Goal: Information Seeking & Learning: Compare options

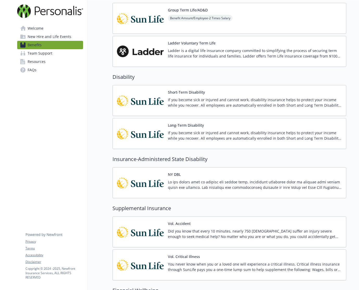
scroll to position [198, 0]
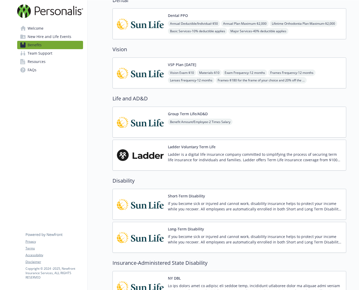
click at [157, 157] on img at bounding box center [140, 155] width 47 height 22
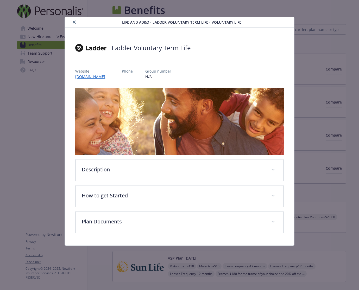
scroll to position [198, 0]
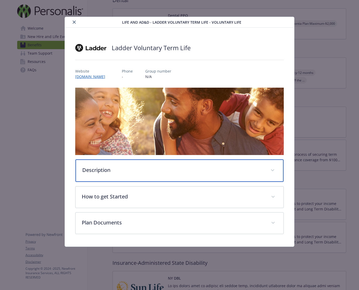
click at [106, 169] on p "Description" at bounding box center [173, 170] width 182 height 8
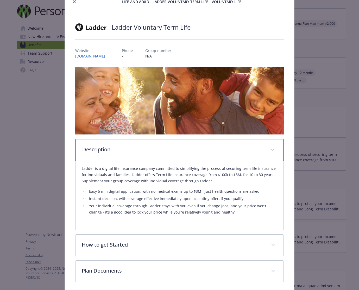
scroll to position [41, 0]
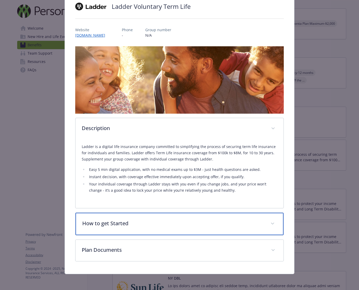
click at [127, 223] on p "How to get Started" at bounding box center [173, 224] width 182 height 8
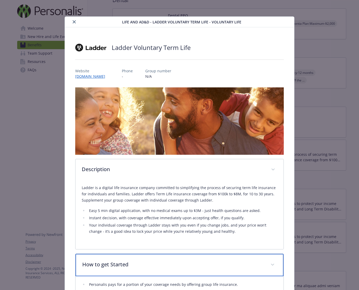
scroll to position [0, 0]
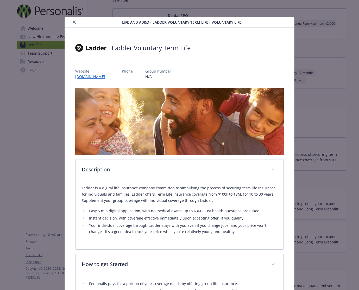
click at [74, 22] on icon "close" at bounding box center [74, 22] width 3 height 3
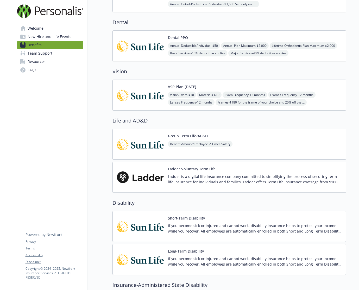
scroll to position [63, 0]
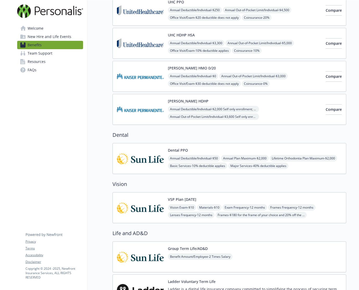
click at [286, 156] on div "Annual Deductible/Individual - $50 Annual Plan Maximum - $2,000 Lifetime Orthod…" at bounding box center [255, 166] width 174 height 22
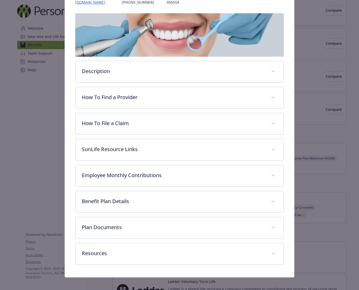
scroll to position [78, 0]
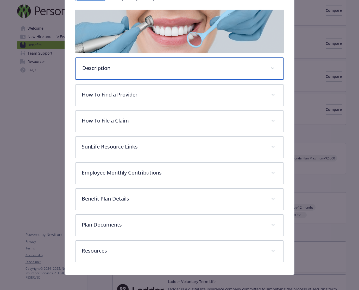
click at [135, 70] on p "Description" at bounding box center [173, 68] width 182 height 8
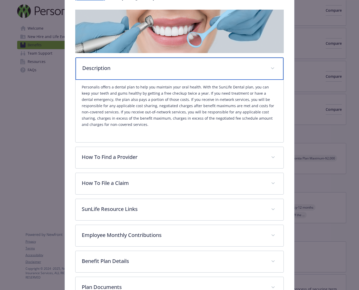
click at [146, 70] on p "Description" at bounding box center [173, 68] width 182 height 8
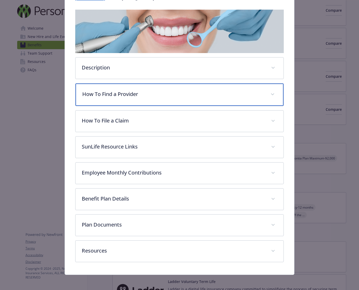
click at [147, 96] on p "How To Find a Provider" at bounding box center [173, 94] width 182 height 8
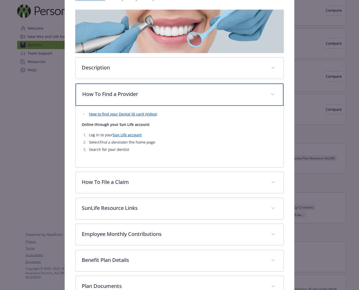
click at [241, 92] on p "How To Find a Provider" at bounding box center [173, 94] width 182 height 8
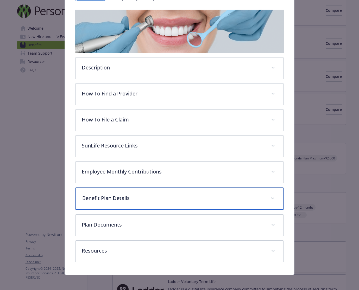
click at [185, 201] on p "Benefit Plan Details" at bounding box center [173, 198] width 182 height 8
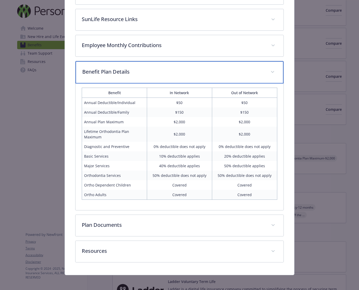
scroll to position [206, 0]
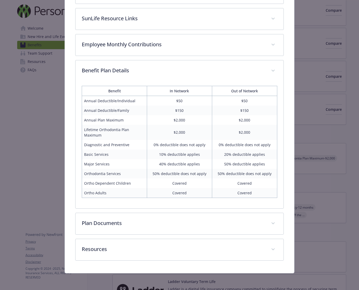
click at [99, 195] on td "Ortho Adults" at bounding box center [114, 193] width 65 height 10
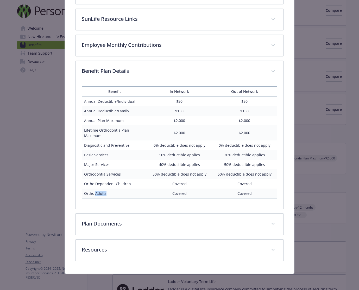
click at [99, 195] on td "Ortho Adults" at bounding box center [114, 194] width 65 height 10
click at [180, 194] on td "Covered" at bounding box center [179, 194] width 65 height 10
click at [198, 198] on div "Benefit In Network Out of Network Annual Deductible/Individual $50 $50 Annual D…" at bounding box center [179, 142] width 195 height 120
drag, startPoint x: 152, startPoint y: 175, endPoint x: 201, endPoint y: 175, distance: 48.7
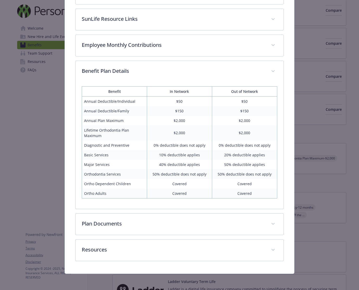
click at [201, 176] on td "50% deductible does not apply" at bounding box center [179, 174] width 65 height 10
click at [171, 174] on td "50% deductible does not apply" at bounding box center [179, 174] width 65 height 10
click at [172, 174] on td "50% deductible does not apply" at bounding box center [179, 174] width 65 height 10
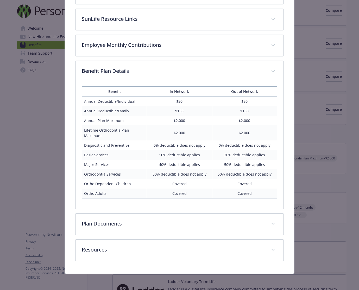
click at [189, 185] on td "Covered" at bounding box center [179, 184] width 65 height 10
click at [103, 130] on td "Lifetime Orthodontia Plan Maximum" at bounding box center [114, 132] width 65 height 15
click at [177, 132] on td "$2,000" at bounding box center [179, 132] width 65 height 15
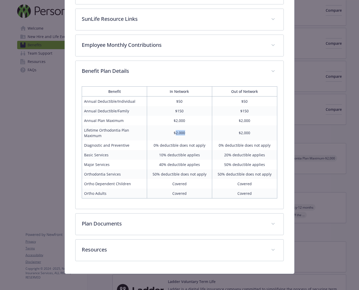
click at [178, 133] on td "$2,000" at bounding box center [179, 132] width 65 height 15
click at [177, 133] on td "$2,000" at bounding box center [179, 132] width 65 height 15
click at [177, 121] on td "$2,000" at bounding box center [179, 121] width 65 height 10
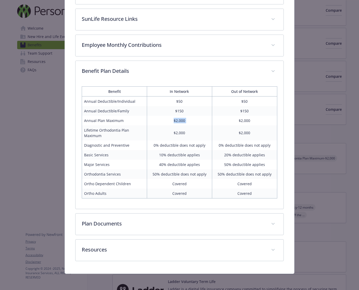
click at [177, 121] on td "$2,000" at bounding box center [179, 121] width 65 height 10
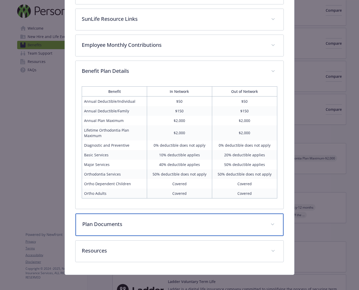
click at [190, 226] on p "Plan Documents" at bounding box center [173, 224] width 182 height 8
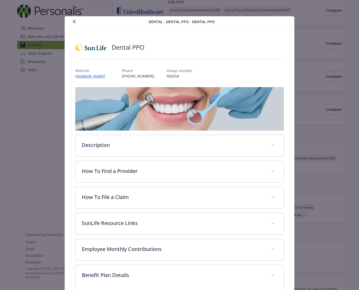
scroll to position [0, 0]
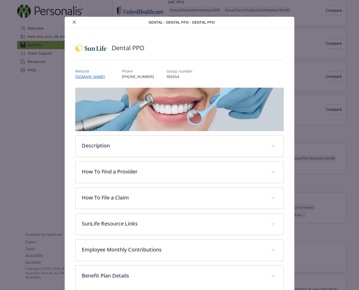
click at [73, 22] on icon "close" at bounding box center [74, 22] width 3 height 3
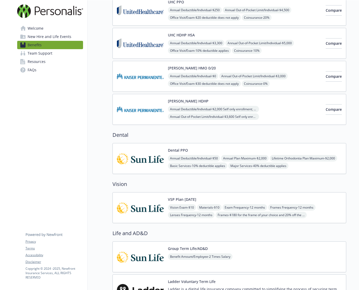
click at [223, 200] on div "VSP Plan [DATE] Vision Exam - $10 Materials - $10 Exam Frequency - 12 months Fr…" at bounding box center [255, 208] width 174 height 22
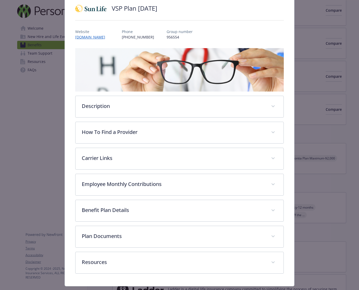
scroll to position [52, 0]
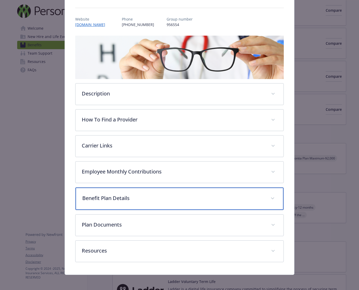
click at [176, 193] on div "Benefit Plan Details" at bounding box center [179, 199] width 208 height 22
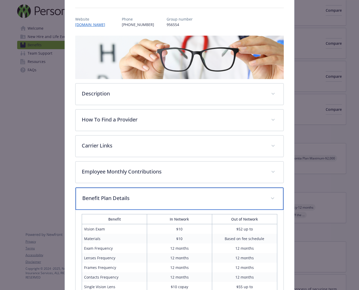
scroll to position [215, 0]
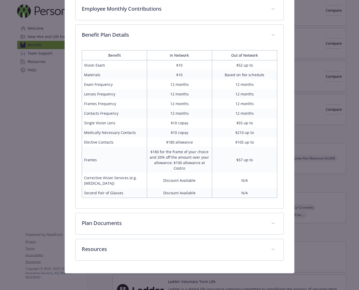
click at [134, 123] on td "Single Vision Lens" at bounding box center [114, 123] width 65 height 10
click at [159, 150] on td "$180 for the frame of your choice and 20% off the amount over your allowance; $…" at bounding box center [179, 160] width 65 height 26
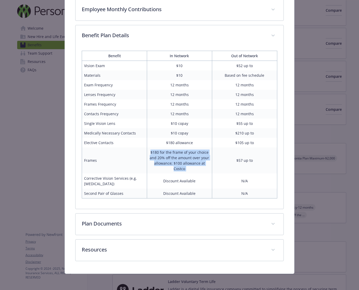
click at [159, 150] on td "$180 for the frame of your choice and 20% off the amount over your allowance; $…" at bounding box center [179, 160] width 65 height 26
click at [159, 155] on td "$180 for the frame of your choice and 20% off the amount over your allowance; $…" at bounding box center [179, 160] width 65 height 26
drag, startPoint x: 183, startPoint y: 169, endPoint x: 150, endPoint y: 153, distance: 37.5
click at [150, 153] on td "$180 for the frame of your choice and 20% off the amount over your allowance; $…" at bounding box center [179, 160] width 65 height 26
click at [136, 162] on td "Frames" at bounding box center [114, 160] width 65 height 26
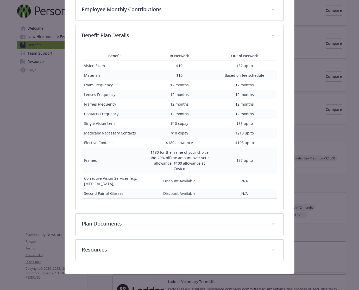
drag, startPoint x: 150, startPoint y: 152, endPoint x: 202, endPoint y: 152, distance: 51.8
click at [202, 152] on td "$180 for the frame of your choice and 20% off the amount over your allowance; $…" at bounding box center [179, 160] width 65 height 26
click at [153, 153] on td "$180 for the frame of your choice and 20% off the amount over your allowance; $…" at bounding box center [179, 160] width 65 height 26
drag, startPoint x: 157, startPoint y: 157, endPoint x: 174, endPoint y: 157, distance: 17.4
click at [174, 157] on td "$180 for the frame of your choice and 20% off the amount over your allowance; $…" at bounding box center [179, 160] width 65 height 26
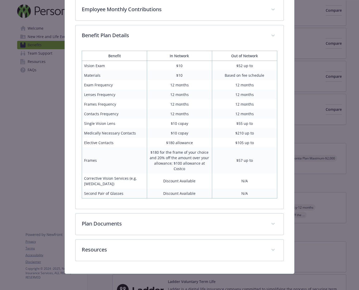
click at [176, 165] on td "$180 for the frame of your choice and 20% off the amount over your allowance; $…" at bounding box center [179, 160] width 65 height 26
click at [121, 161] on td "Frames" at bounding box center [114, 160] width 65 height 26
drag, startPoint x: 84, startPoint y: 178, endPoint x: 172, endPoint y: 181, distance: 88.7
click at [172, 181] on tr "Corrective Vision Services (e.g. [MEDICAL_DATA]) Discount Available N/A" at bounding box center [179, 181] width 195 height 15
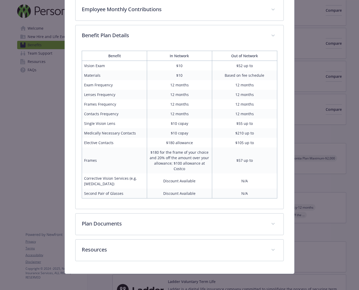
click at [179, 181] on td "Discount Available" at bounding box center [179, 181] width 65 height 15
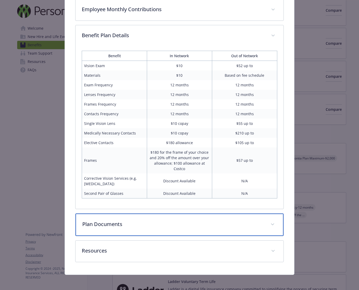
click at [139, 223] on p "Plan Documents" at bounding box center [173, 224] width 182 height 8
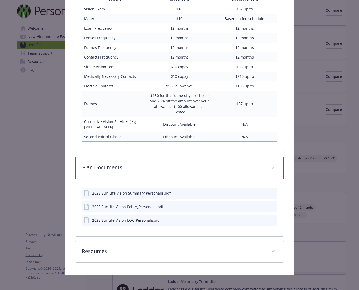
scroll to position [273, 0]
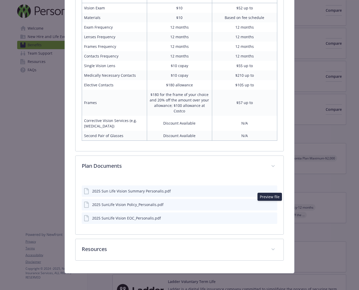
click at [270, 205] on icon "preview file" at bounding box center [272, 205] width 5 height 4
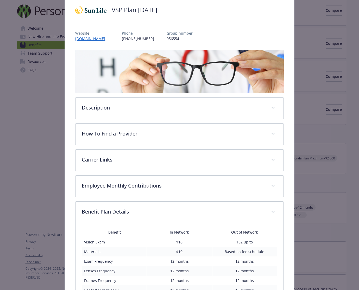
scroll to position [0, 0]
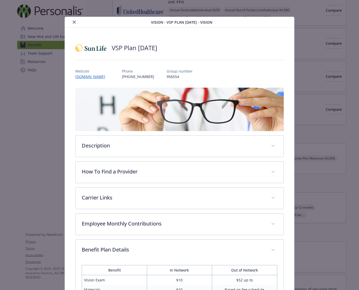
click at [74, 23] on icon "close" at bounding box center [74, 22] width 3 height 3
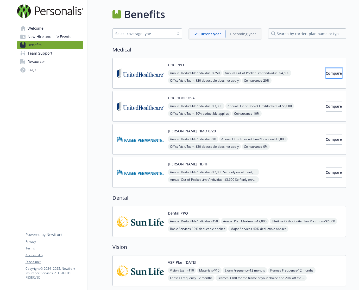
click at [328, 75] on span "Compare" at bounding box center [333, 73] width 16 height 5
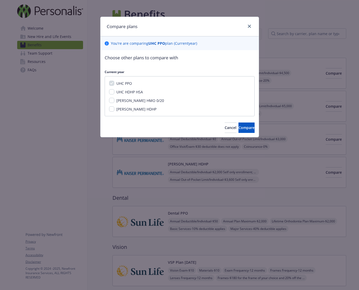
click at [120, 94] on span "UHC HDHP HSA" at bounding box center [129, 91] width 27 height 5
click at [114, 94] on input "UHC HDHP HSA" at bounding box center [111, 91] width 5 height 5
checkbox input "true"
click at [238, 128] on span "Compare" at bounding box center [246, 127] width 16 height 5
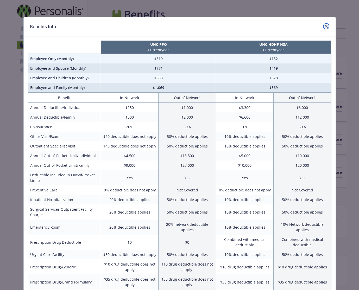
click at [324, 27] on icon "close" at bounding box center [325, 26] width 3 height 3
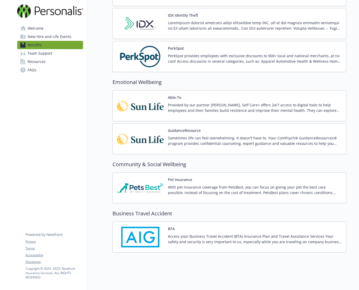
click at [148, 183] on img at bounding box center [140, 188] width 47 height 22
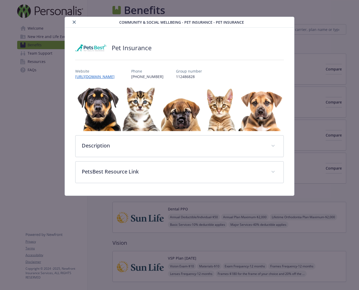
scroll to position [794, 0]
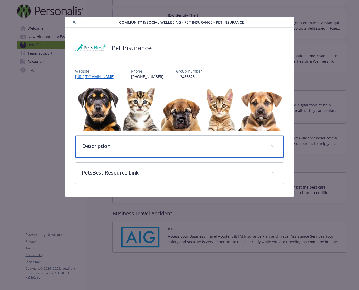
click at [131, 144] on p "Description" at bounding box center [173, 146] width 182 height 8
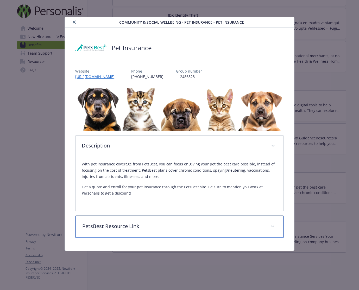
click at [132, 225] on p "PetsBest Resource Link" at bounding box center [173, 226] width 182 height 8
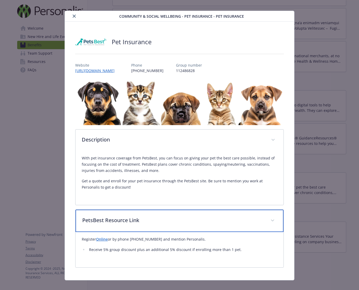
scroll to position [12, 0]
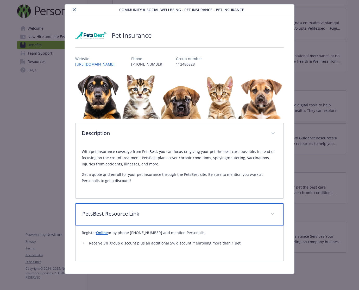
click at [258, 211] on p "PetsBest Resource Link" at bounding box center [173, 214] width 182 height 8
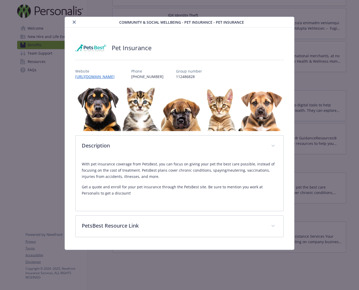
click at [75, 23] on icon "close" at bounding box center [74, 22] width 3 height 3
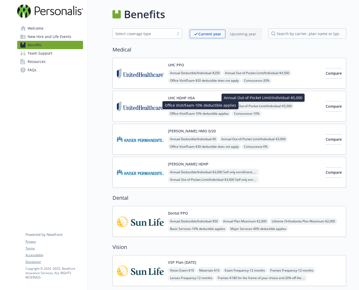
click at [259, 102] on div "UHC HDHP HSA Annual Deductible/Individual - $3,300 Annual Out-of-Pocket Limit/I…" at bounding box center [244, 106] width 153 height 22
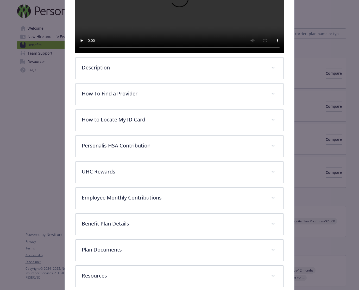
scroll to position [177, 0]
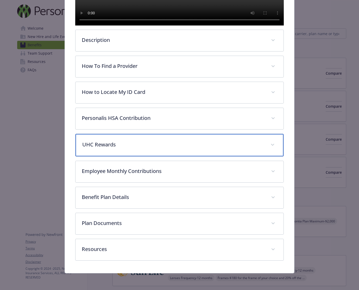
click at [136, 150] on div "UHC Rewards" at bounding box center [179, 145] width 208 height 22
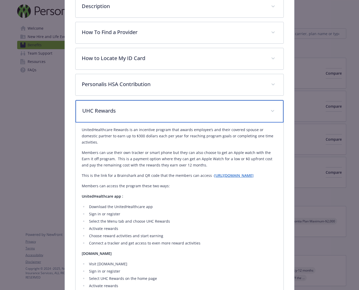
scroll to position [204, 0]
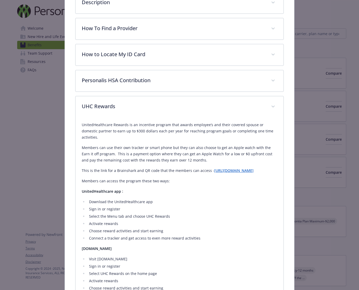
click at [214, 173] on link "[URL][DOMAIN_NAME]" at bounding box center [233, 170] width 39 height 5
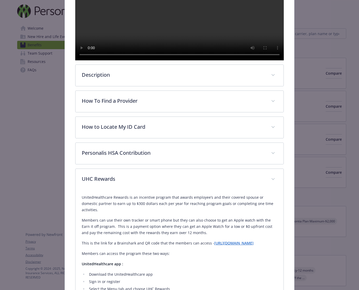
scroll to position [365, 0]
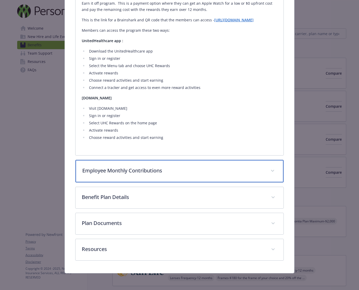
click at [184, 166] on div "Employee Monthly Contributions" at bounding box center [179, 171] width 208 height 22
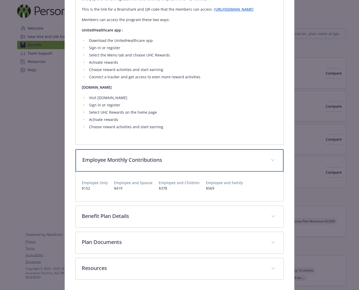
click at [223, 164] on p "Employee Monthly Contributions" at bounding box center [173, 160] width 182 height 8
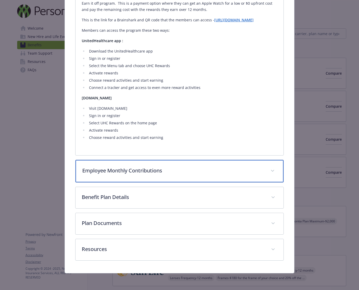
click at [223, 172] on p "Employee Monthly Contributions" at bounding box center [173, 171] width 182 height 8
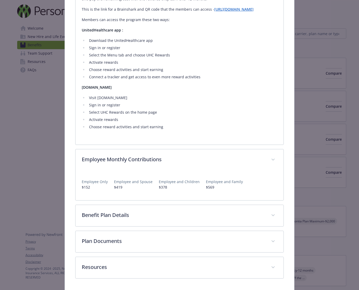
click at [208, 190] on p "$569" at bounding box center [224, 186] width 37 height 5
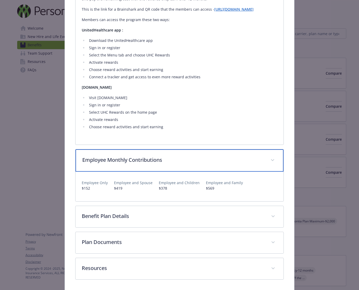
click at [222, 164] on p "Employee Monthly Contributions" at bounding box center [173, 160] width 182 height 8
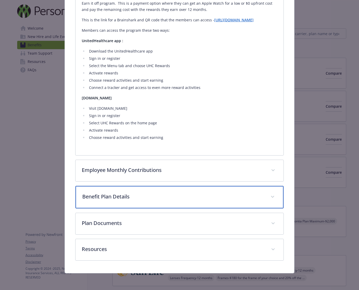
click at [209, 199] on p "Benefit Plan Details" at bounding box center [173, 197] width 182 height 8
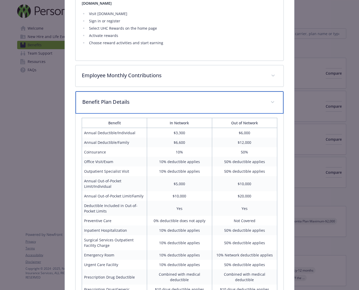
scroll to position [385, 0]
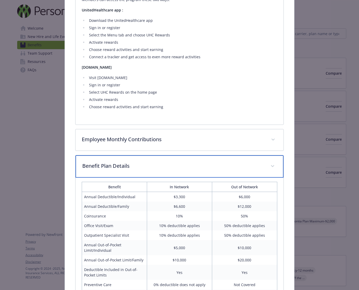
click at [213, 173] on div "Benefit Plan Details" at bounding box center [179, 166] width 208 height 22
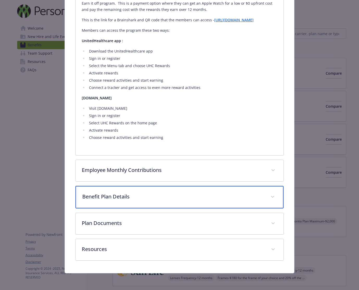
scroll to position [366, 0]
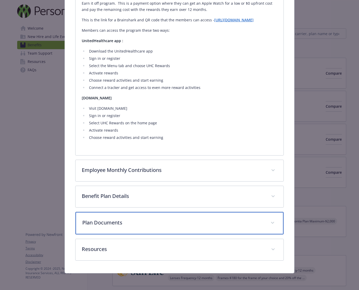
click at [174, 223] on p "Plan Documents" at bounding box center [173, 223] width 182 height 8
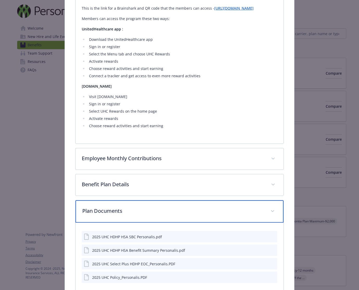
scroll to position [437, 0]
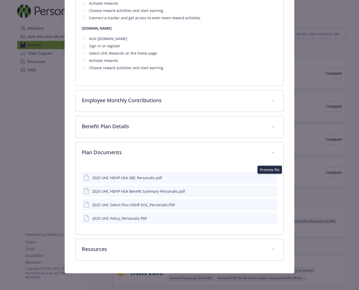
click at [270, 177] on icon "preview file" at bounding box center [272, 178] width 5 height 4
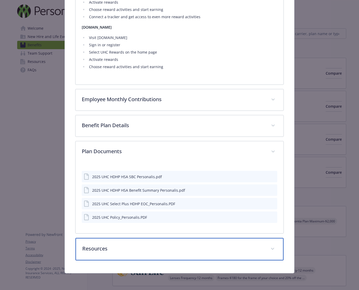
click at [161, 254] on div "Resources" at bounding box center [179, 249] width 208 height 22
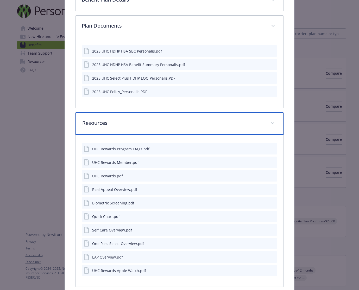
scroll to position [589, 0]
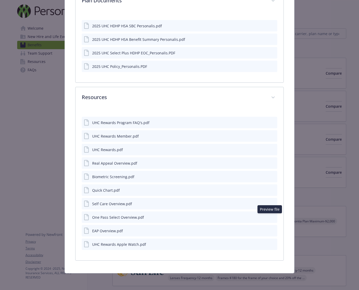
click at [270, 217] on icon "preview file" at bounding box center [272, 217] width 5 height 4
